Goal: Task Accomplishment & Management: Manage account settings

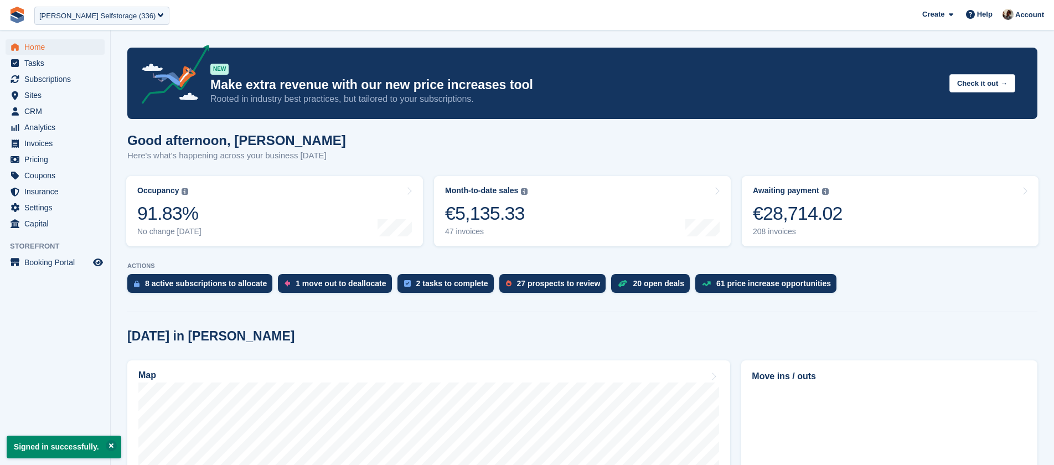
click at [109, 17] on div "Rangel Selfstorage (336)" at bounding box center [97, 16] width 116 height 11
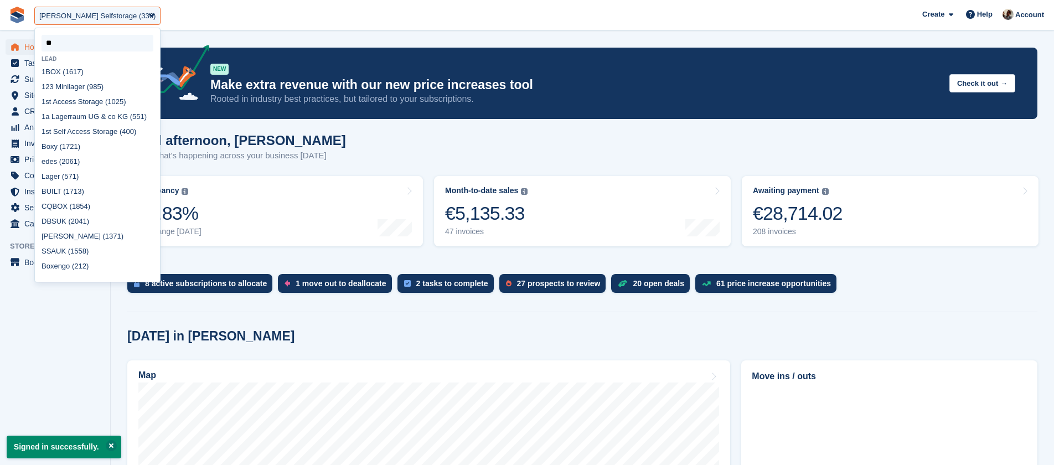
type input "***"
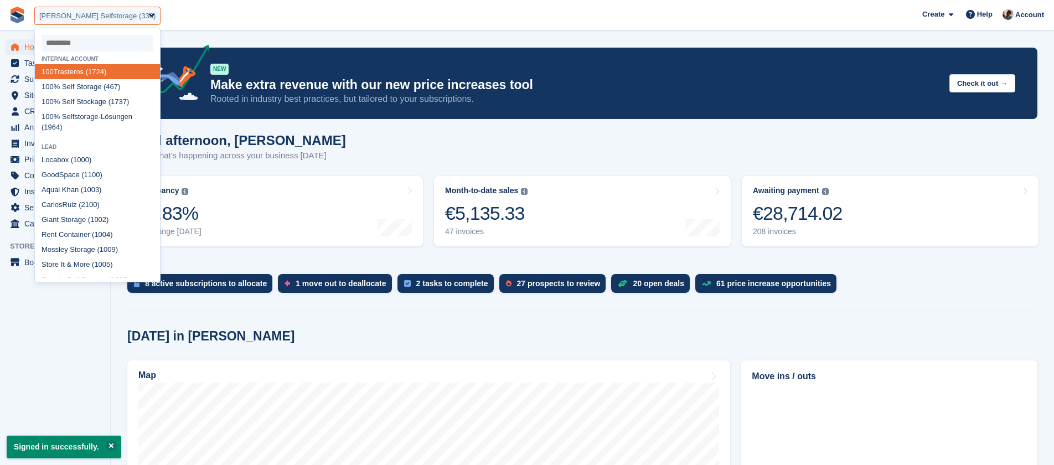
select select "****"
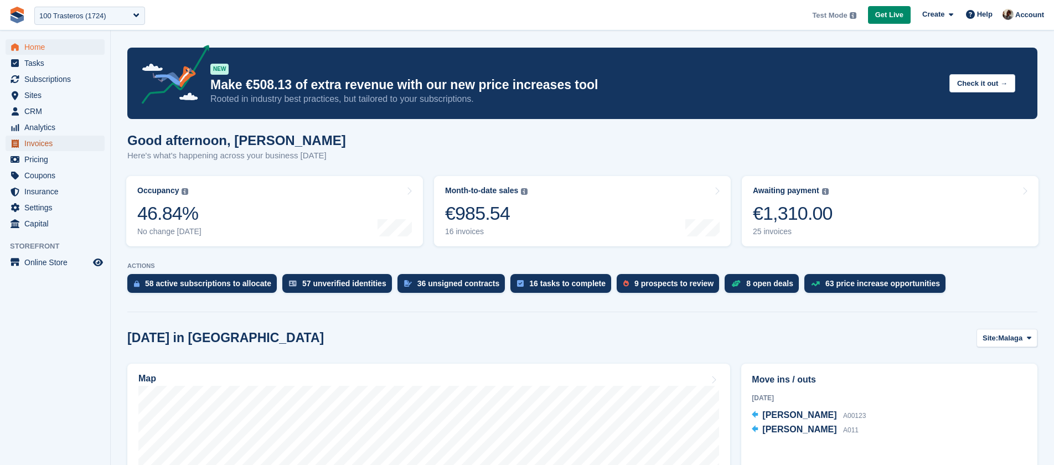
click at [51, 136] on span "Invoices" at bounding box center [57, 144] width 66 height 16
